Goal: Task Accomplishment & Management: Manage account settings

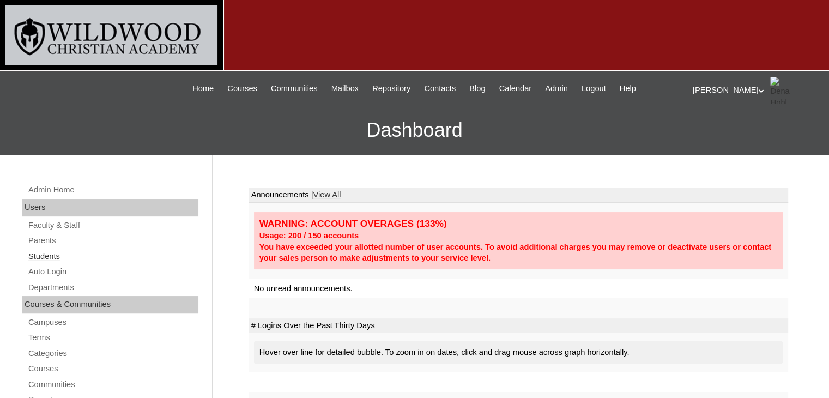
click at [45, 260] on link "Students" at bounding box center [112, 256] width 171 height 14
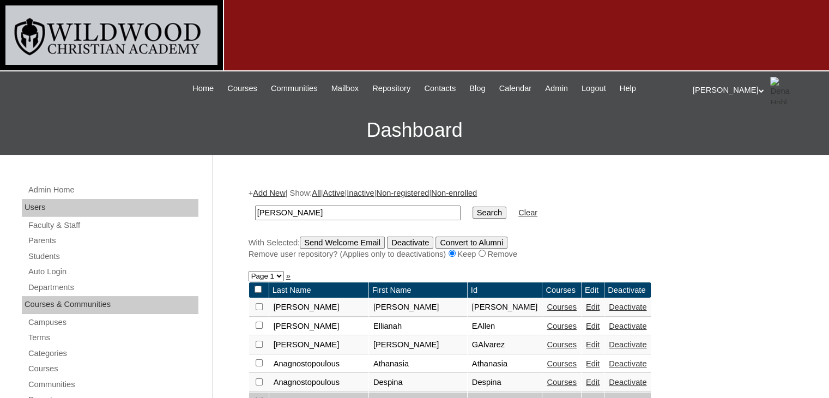
type input "daub"
click at [472, 215] on input "Search" at bounding box center [489, 212] width 34 height 12
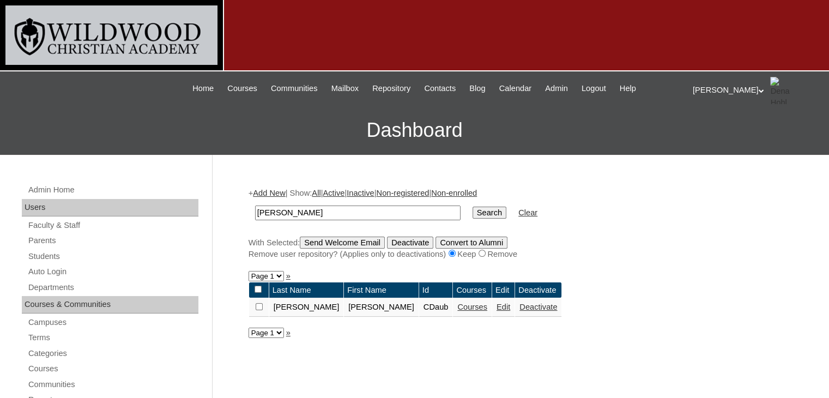
click at [496, 305] on link "Edit" at bounding box center [503, 306] width 14 height 9
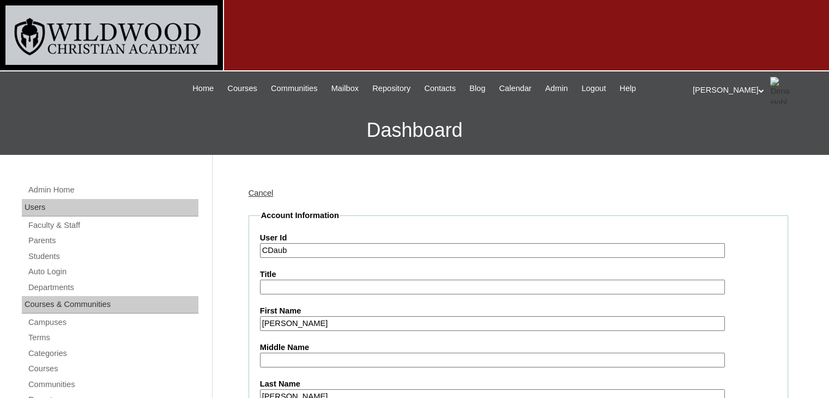
click at [291, 320] on input "[PERSON_NAME]" at bounding box center [492, 323] width 465 height 15
click at [287, 323] on input "[PERSON_NAME]" at bounding box center [492, 323] width 465 height 15
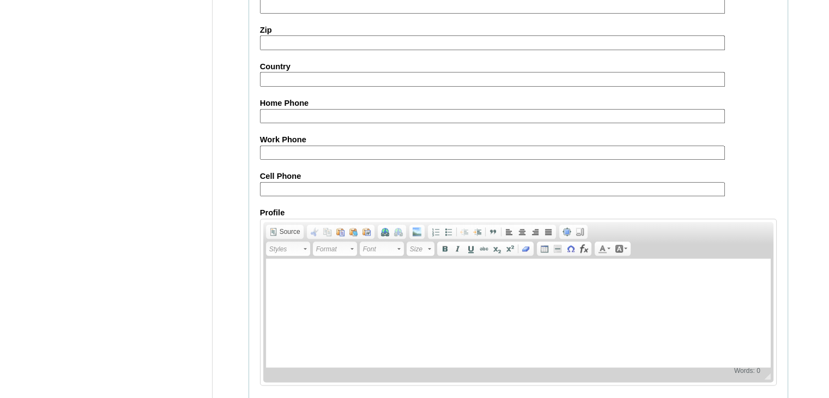
scroll to position [1281, 0]
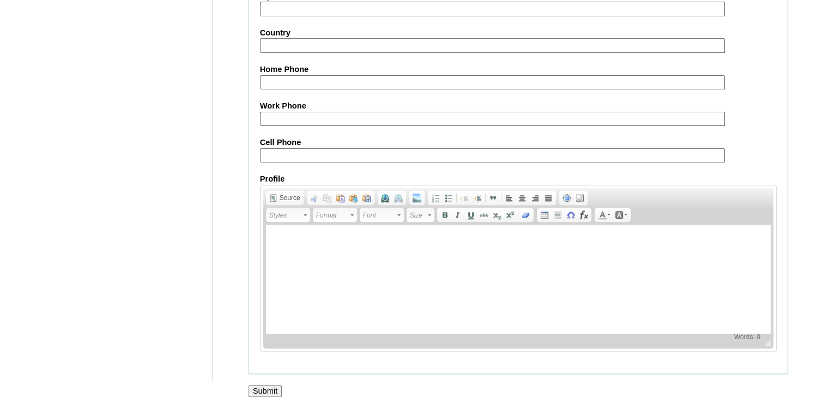
type input "Connor"
click at [280, 385] on input "Submit" at bounding box center [265, 391] width 34 height 12
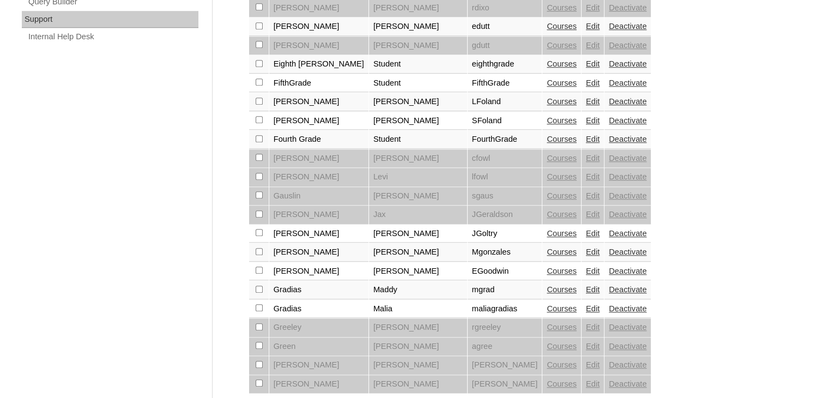
scroll to position [861, 0]
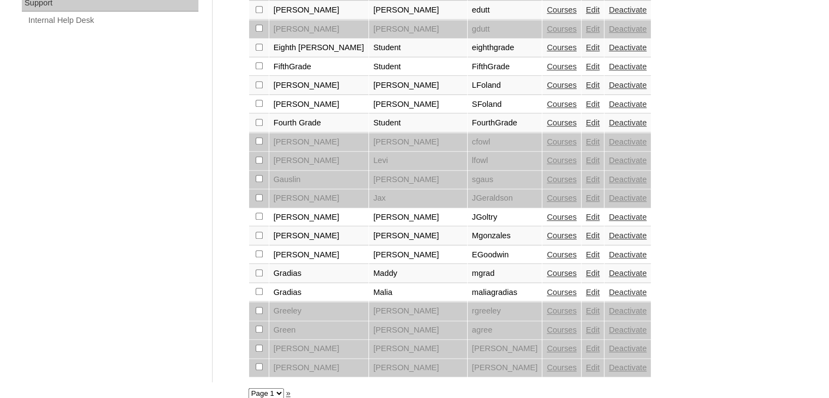
click at [280, 388] on select "Page 1 Page 2 Page 3" at bounding box center [265, 393] width 35 height 10
select select "admin_students.php?page=2"
click at [248, 388] on select "Page 1 Page 2 Page 3" at bounding box center [265, 393] width 35 height 10
